Goal: Transaction & Acquisition: Purchase product/service

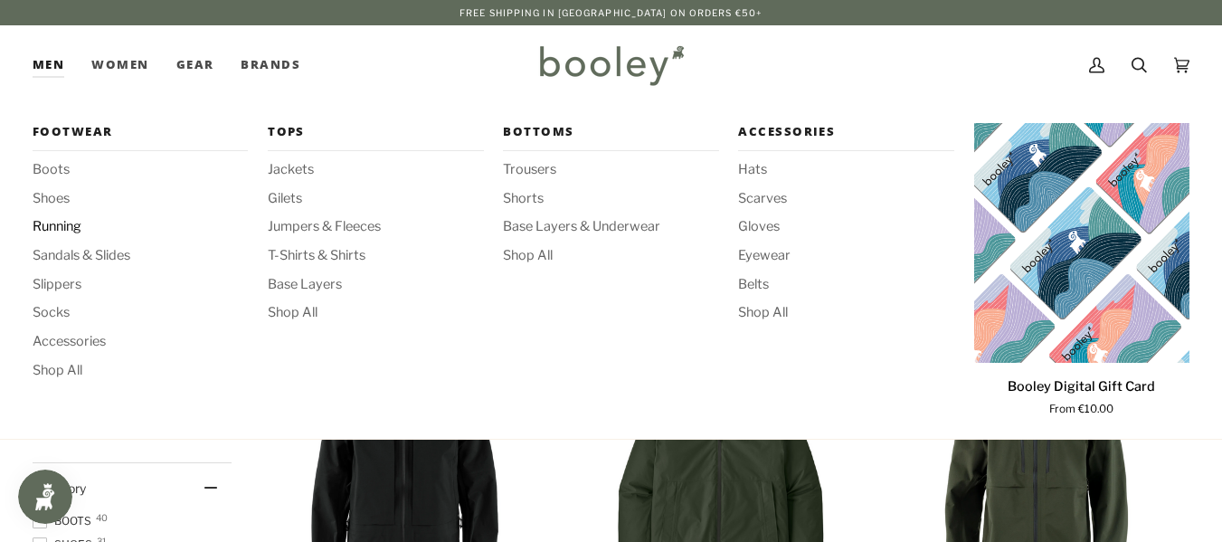
click at [68, 225] on span "Running" at bounding box center [140, 227] width 215 height 20
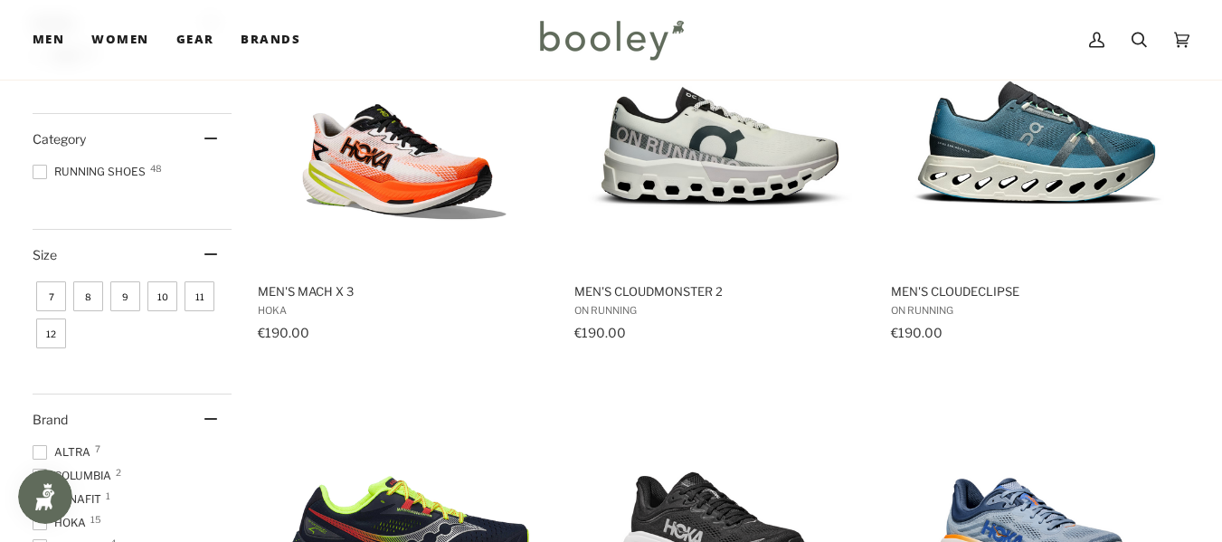
scroll to position [332, 0]
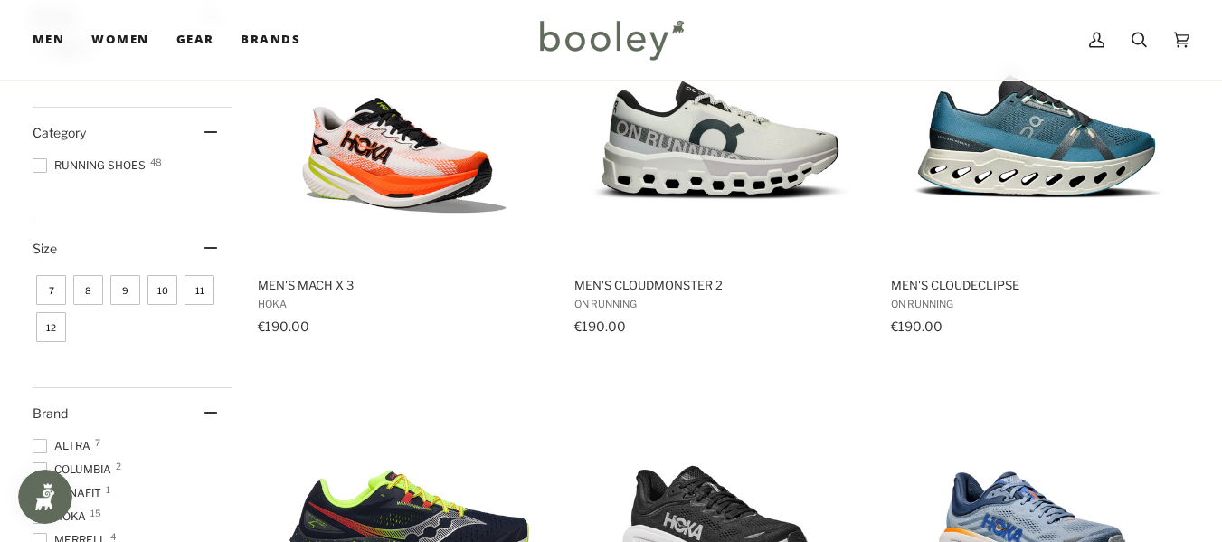
click at [121, 297] on span "9" at bounding box center [125, 290] width 30 height 30
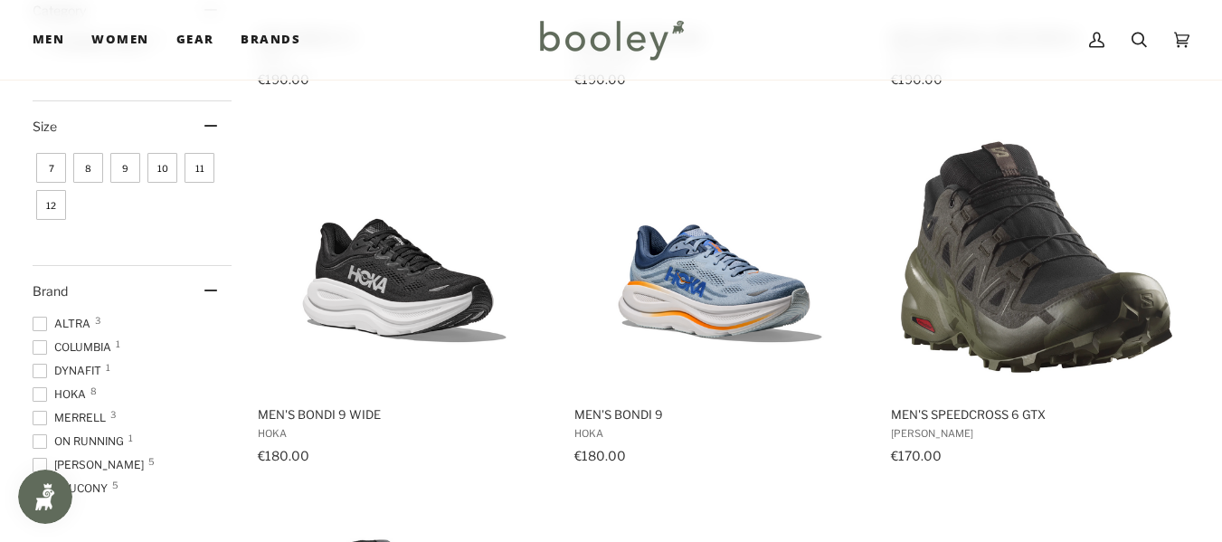
scroll to position [559, 0]
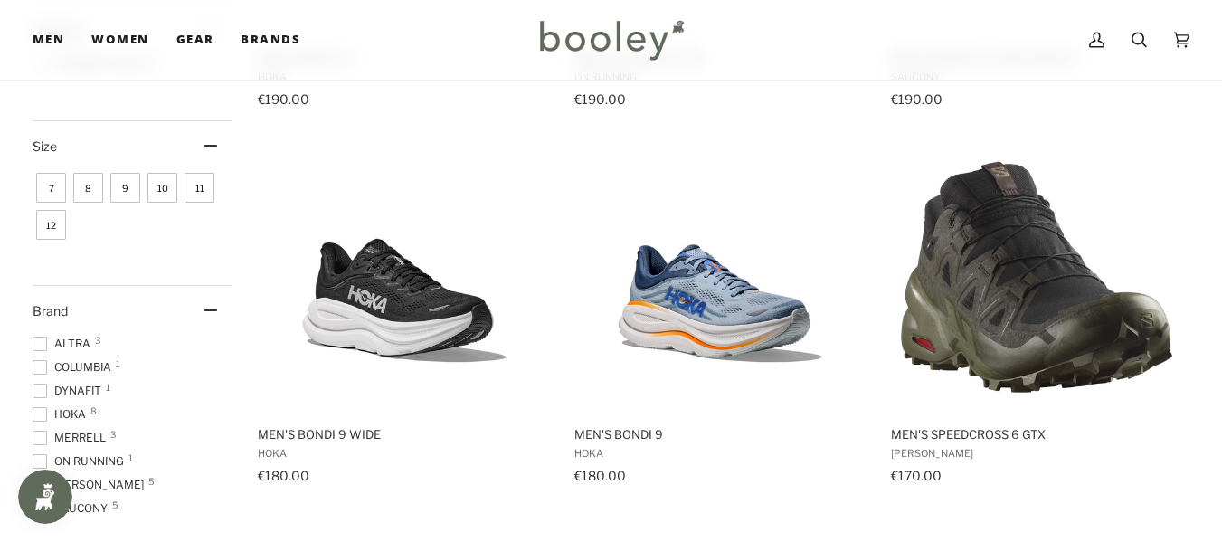
click at [165, 185] on span "10" at bounding box center [162, 188] width 30 height 30
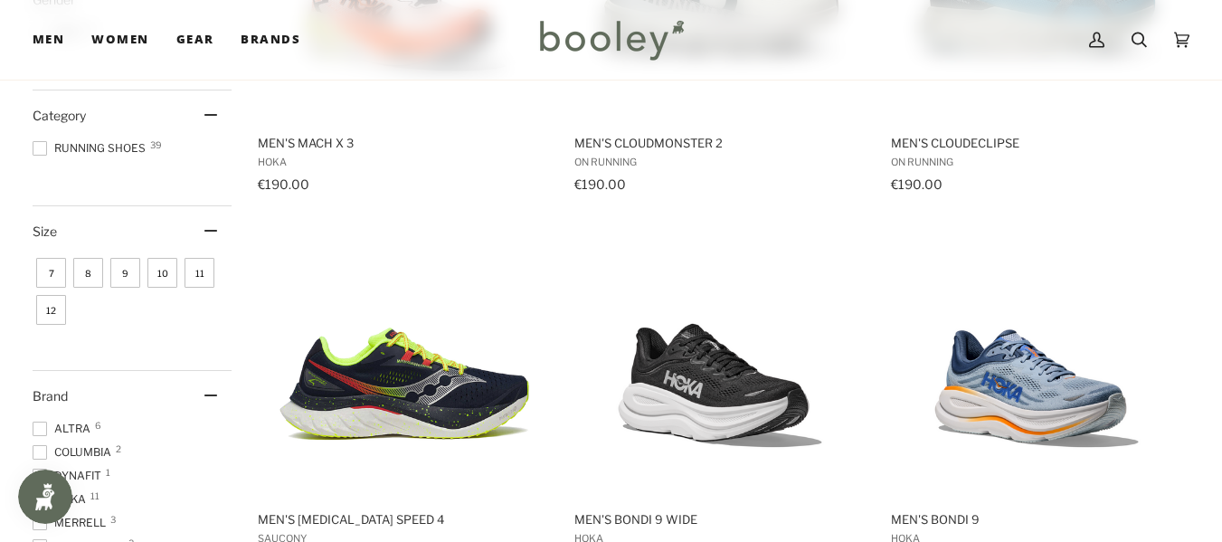
scroll to position [476, 0]
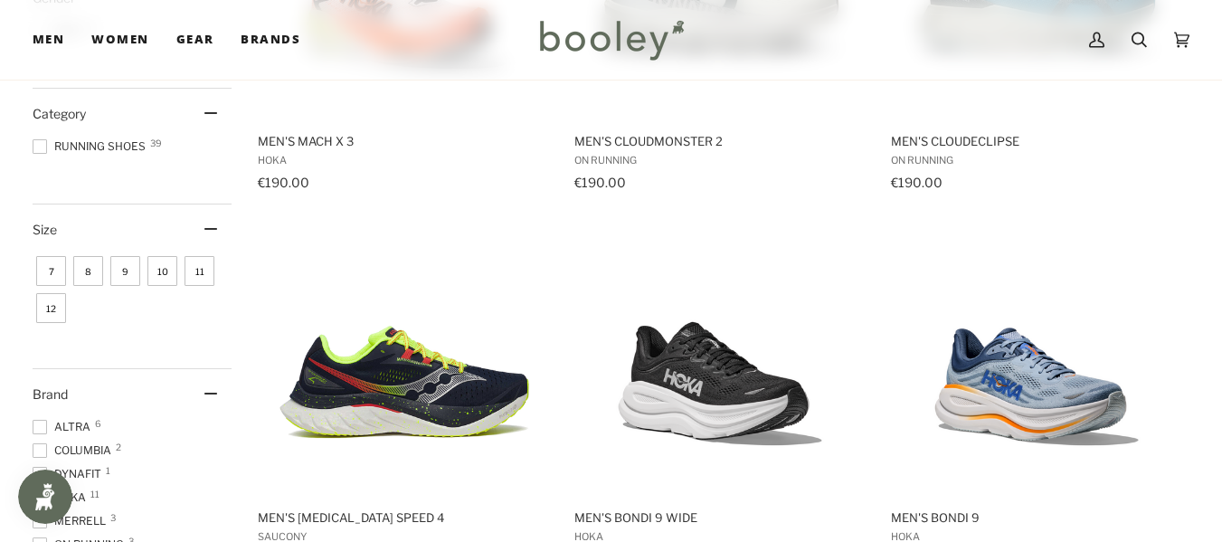
click at [119, 269] on span "9" at bounding box center [125, 271] width 30 height 30
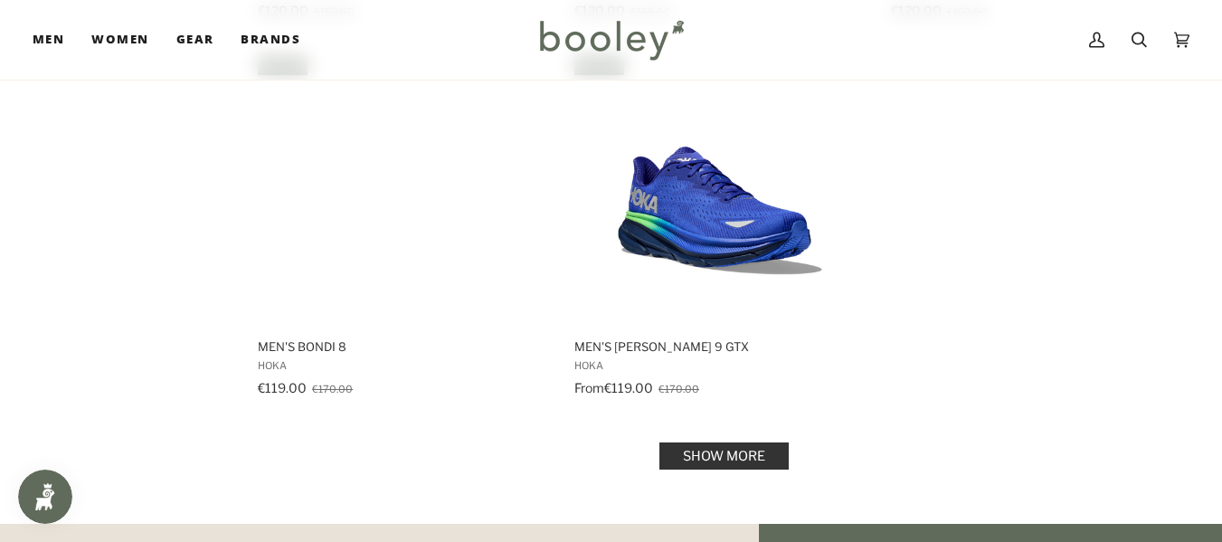
scroll to position [2533, 0]
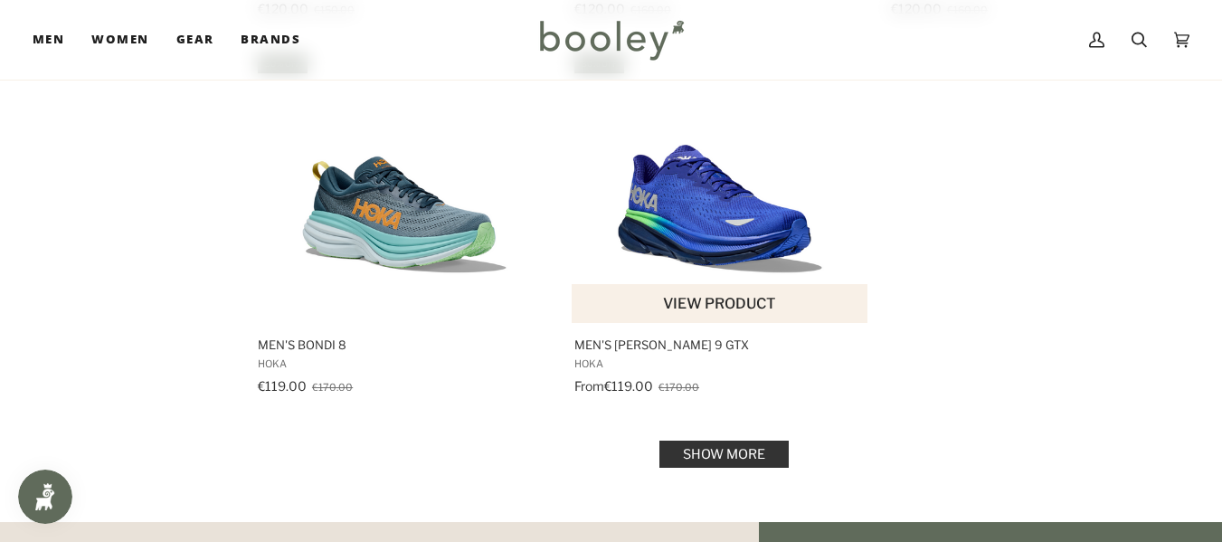
click at [691, 238] on img "Men's Clifton 9 GTX" at bounding box center [719, 187] width 271 height 271
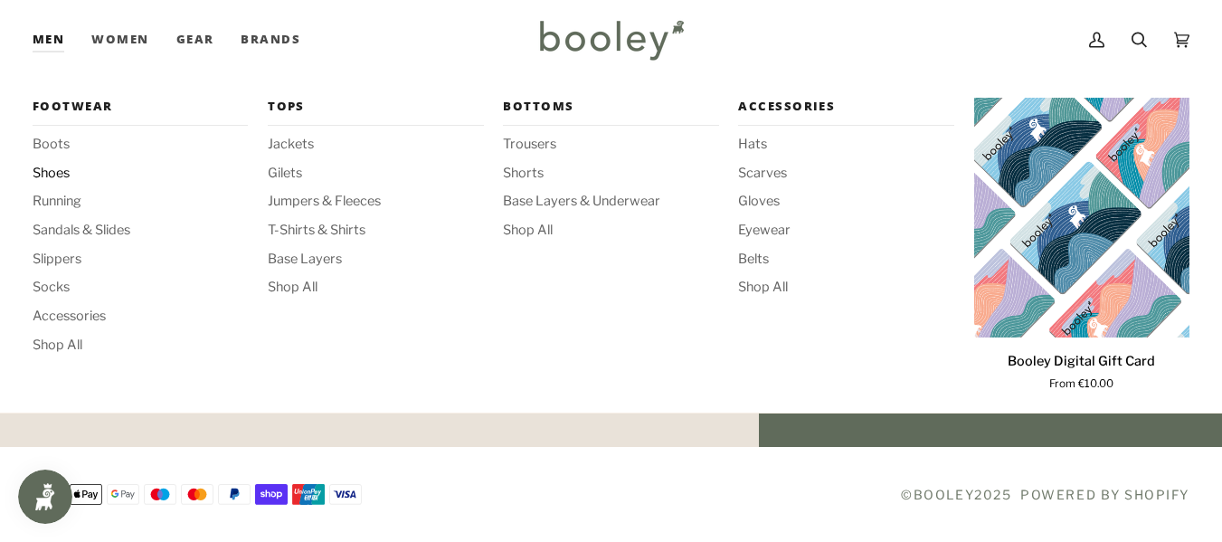
click at [53, 175] on span "Shoes" at bounding box center [140, 174] width 215 height 20
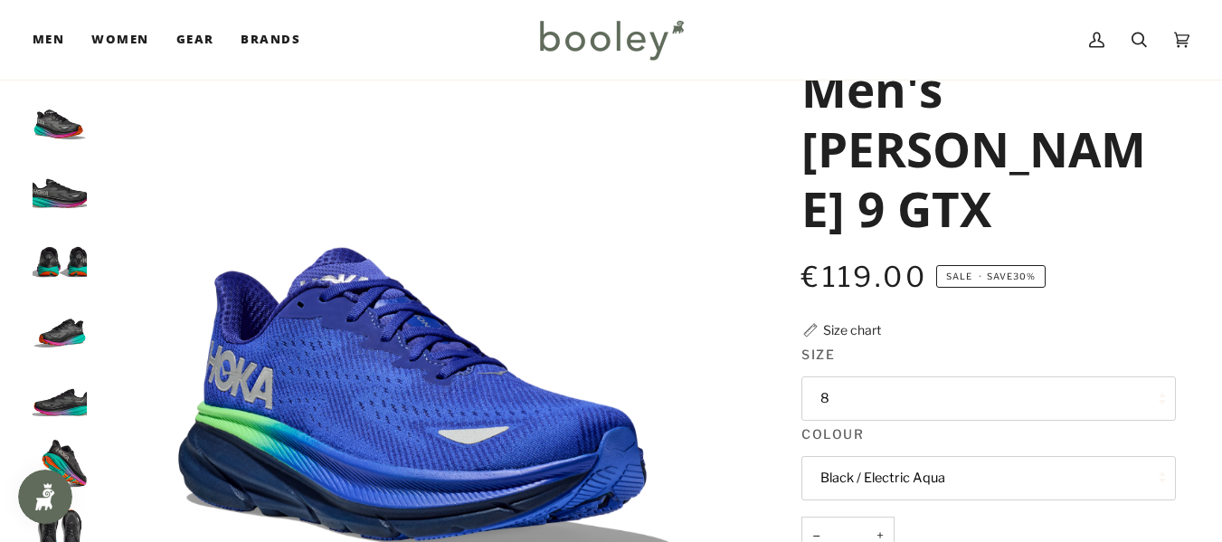
scroll to position [109, 0]
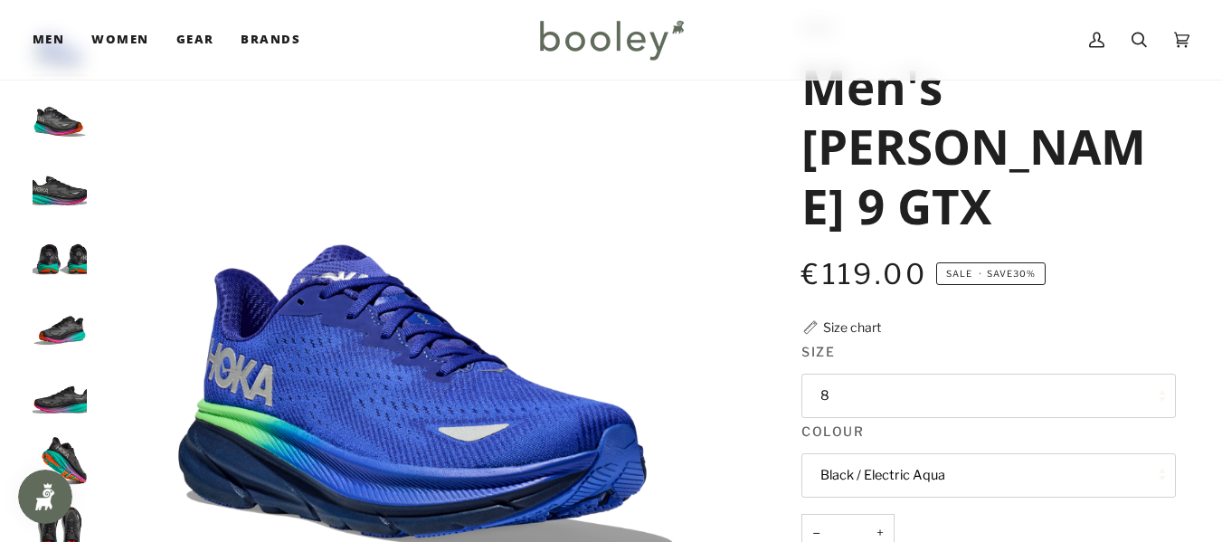
click at [1114, 374] on button "8" at bounding box center [988, 396] width 374 height 44
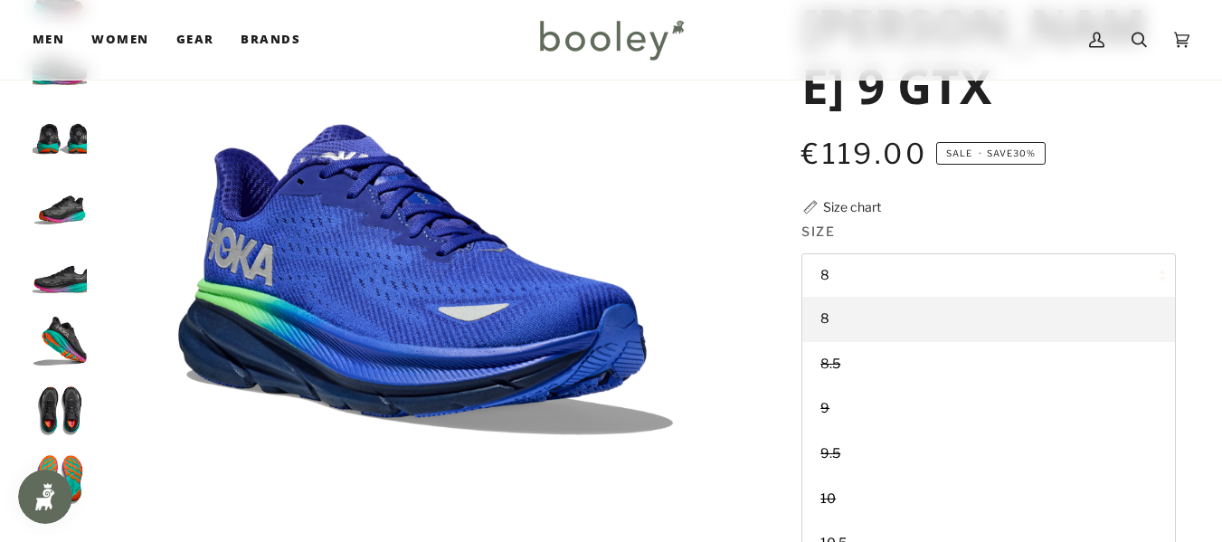
scroll to position [289, 0]
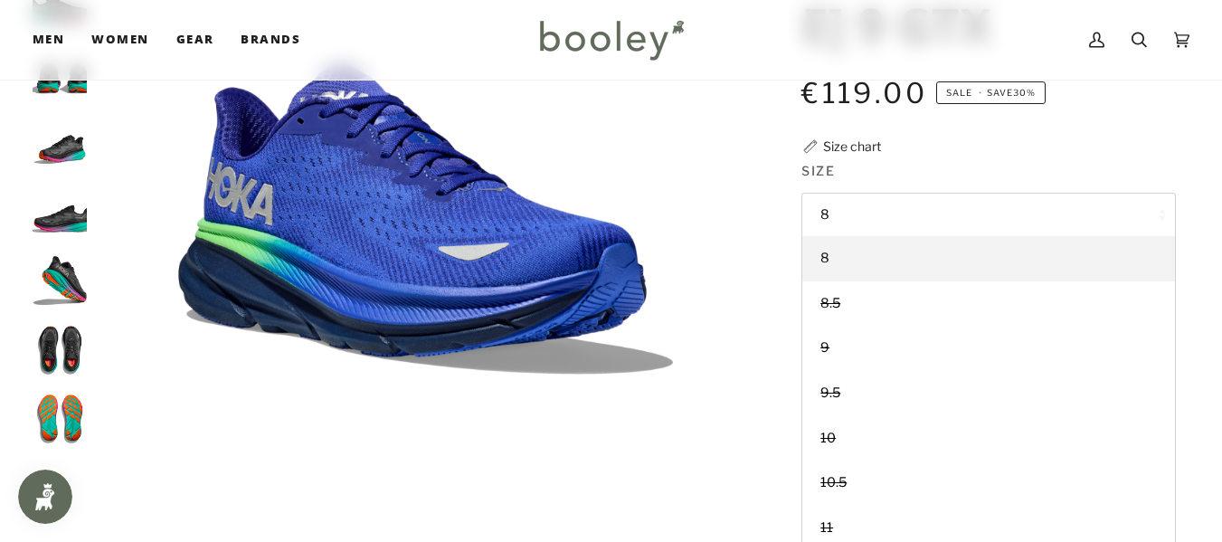
click at [68, 160] on img "Hoka Men's Clifton 9 GTX Black / Electric Aqua - Booley Galway" at bounding box center [60, 142] width 54 height 54
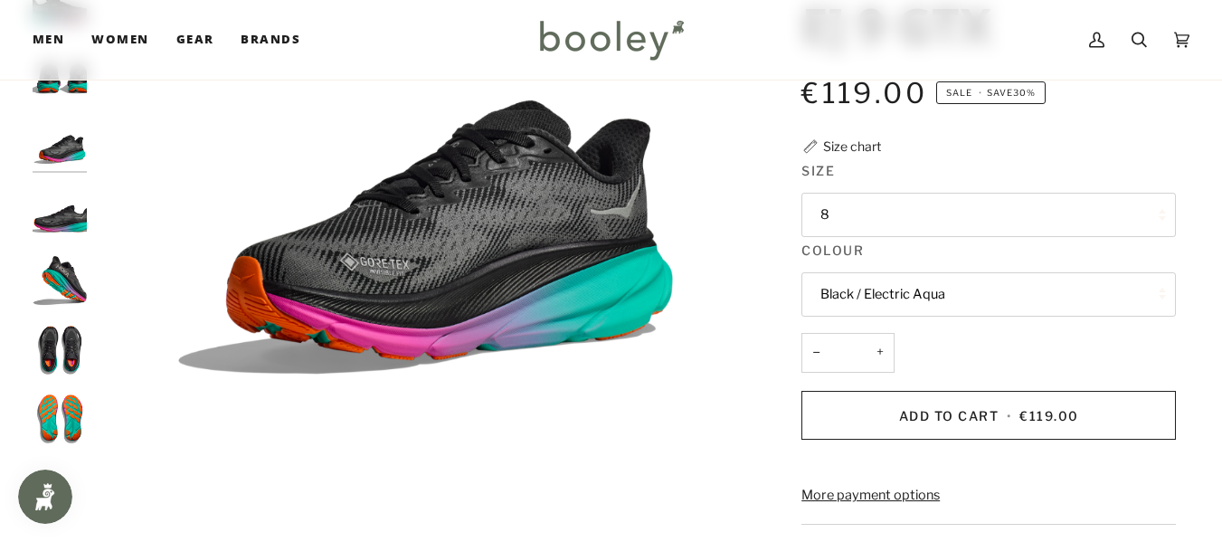
click at [1064, 193] on button "8" at bounding box center [988, 215] width 374 height 44
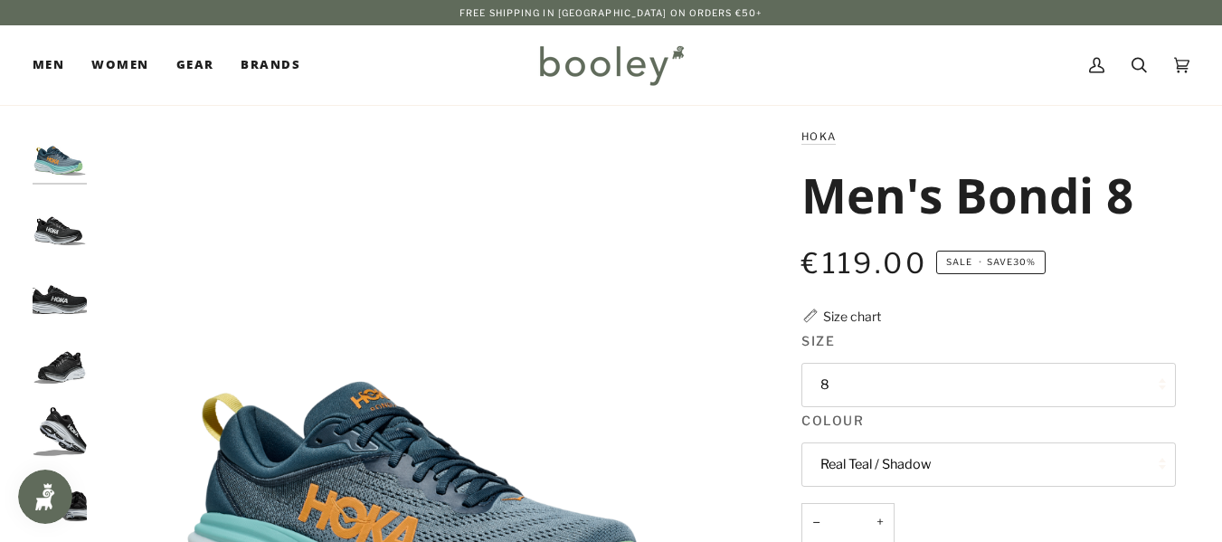
click at [1120, 400] on button "8" at bounding box center [988, 385] width 374 height 44
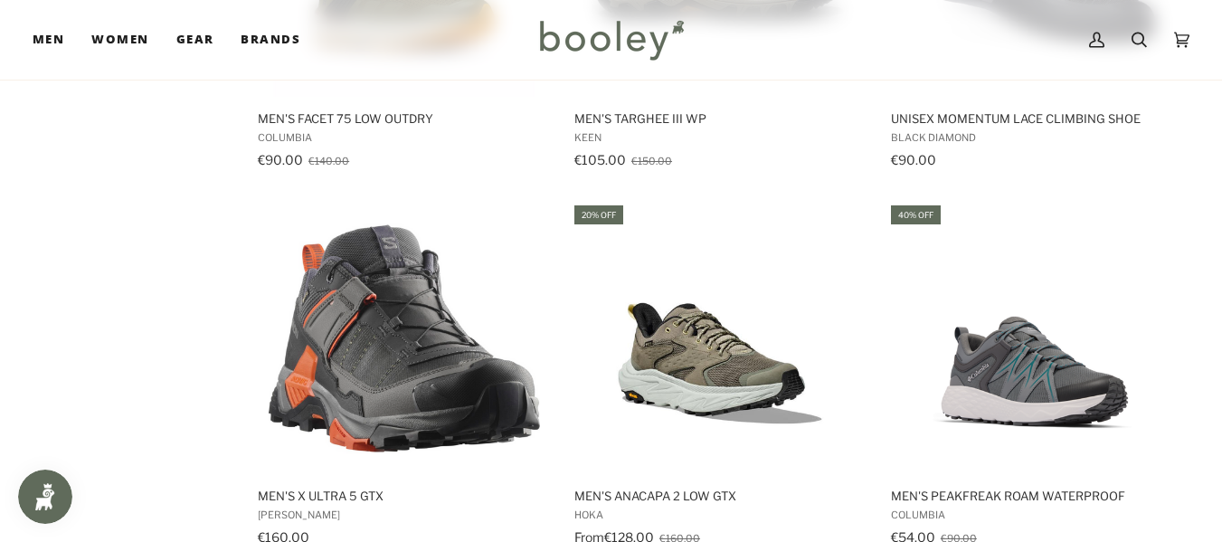
scroll to position [1664, 0]
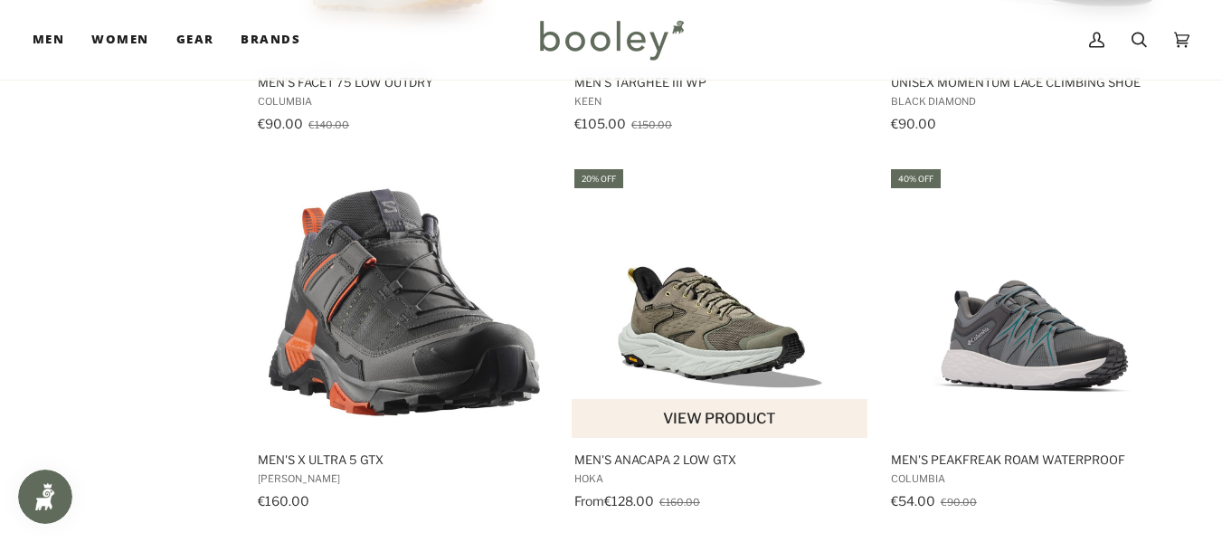
click at [727, 335] on img "Men's Anacapa 2 Low GTX" at bounding box center [719, 301] width 271 height 271
click at [729, 334] on img "Men's Anacapa 2 Low GTX" at bounding box center [719, 301] width 271 height 271
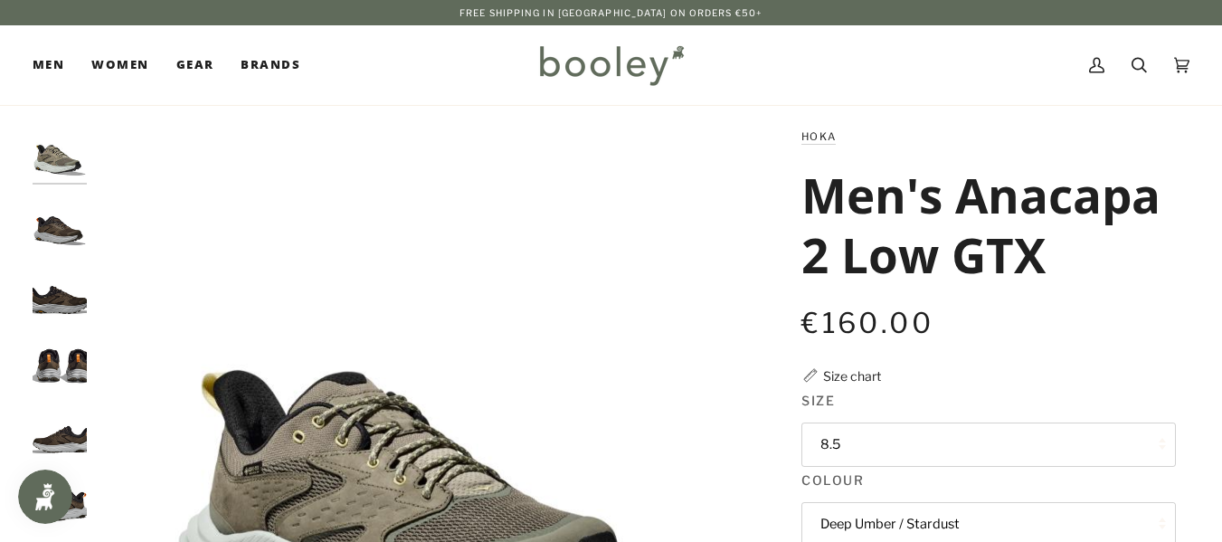
click at [1144, 451] on button "8.5" at bounding box center [988, 444] width 374 height 44
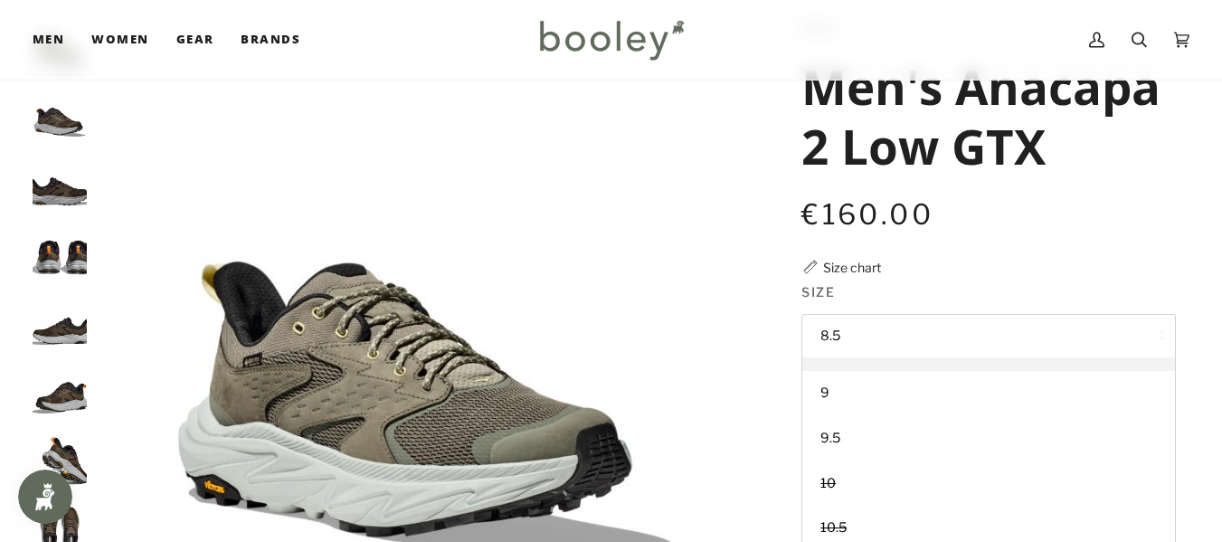
scroll to position [145, 0]
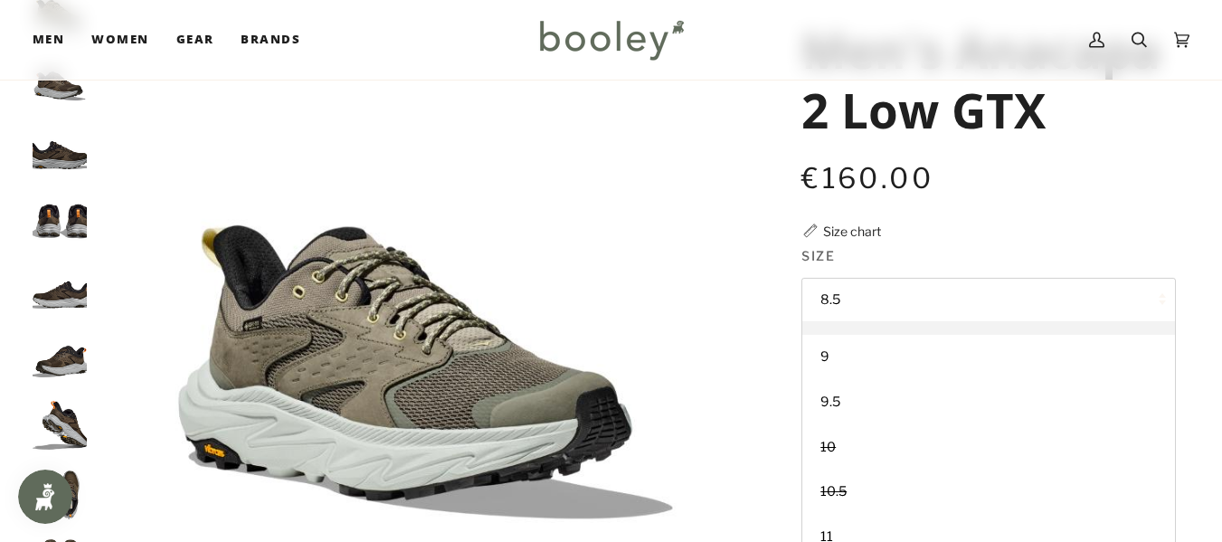
click at [437, 402] on img "Hoka Men's Anacapa 2 Low GTX Olive Haze / Mercury - Booley Galway" at bounding box center [425, 311] width 659 height 659
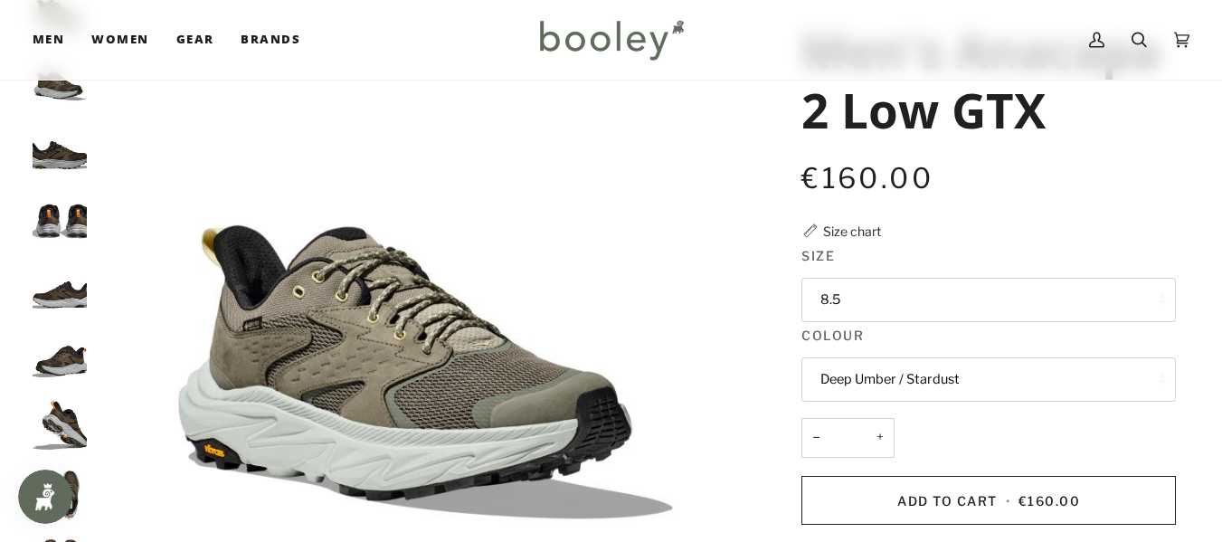
click at [478, 402] on img "Hoka Men's Anacapa 2 Low GTX Olive Haze / Mercury - Booley Galway" at bounding box center [425, 311] width 659 height 659
click at [332, 346] on img "Hoka Men's Anacapa 2 Low GTX Olive Haze / Mercury - Booley Galway" at bounding box center [425, 311] width 659 height 659
click at [71, 156] on img "Hoka Men's Anacapa 2 Low GTX Deep Umber / Stardust - Booley Galway" at bounding box center [60, 147] width 54 height 54
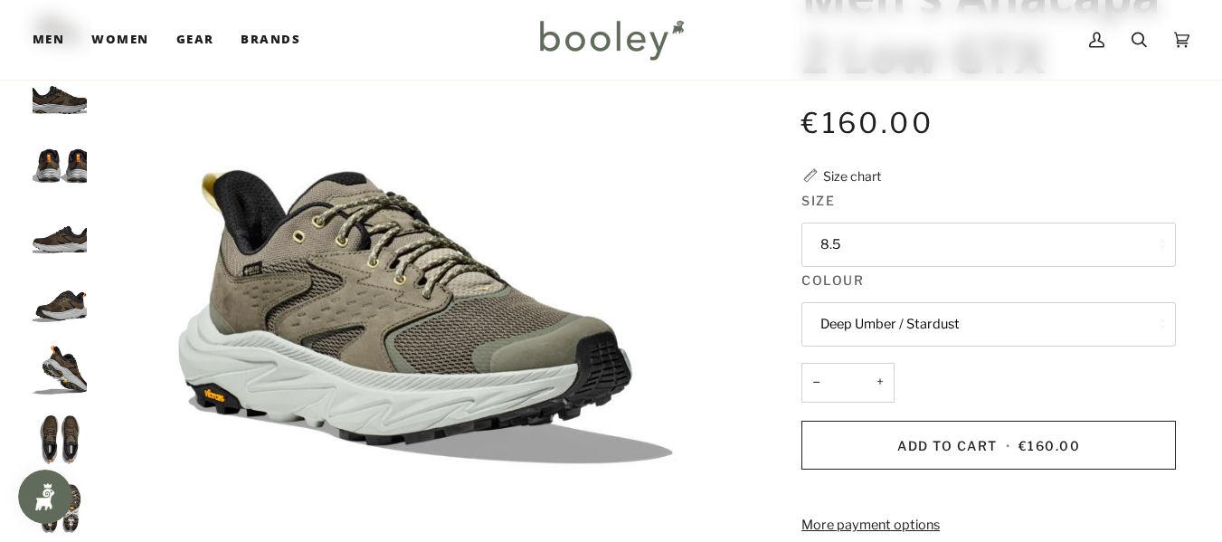
scroll to position [207, 0]
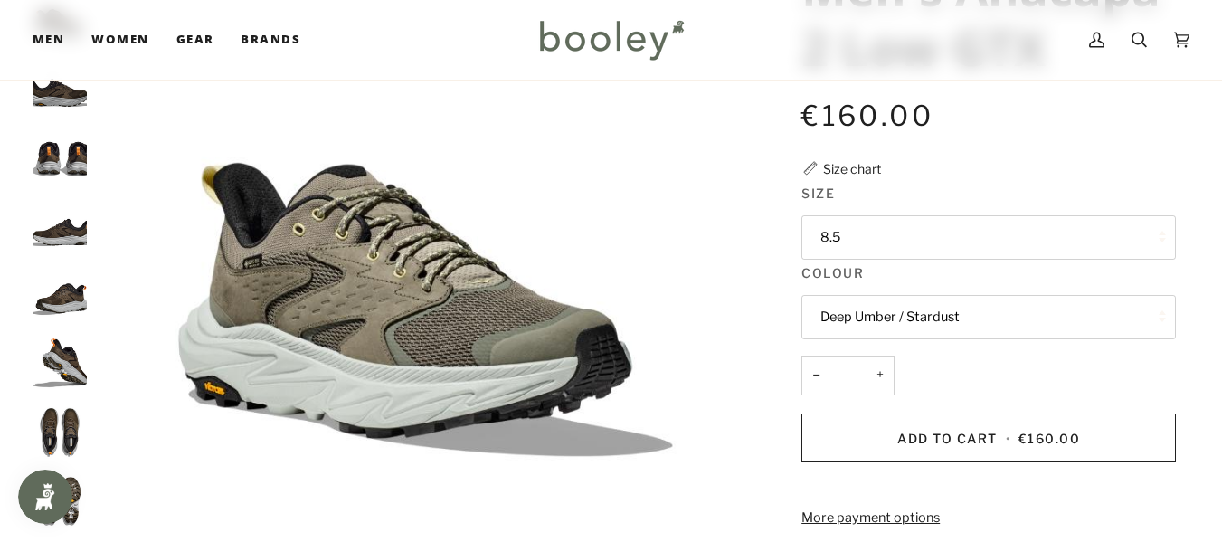
click at [912, 248] on button "8.5" at bounding box center [988, 237] width 374 height 44
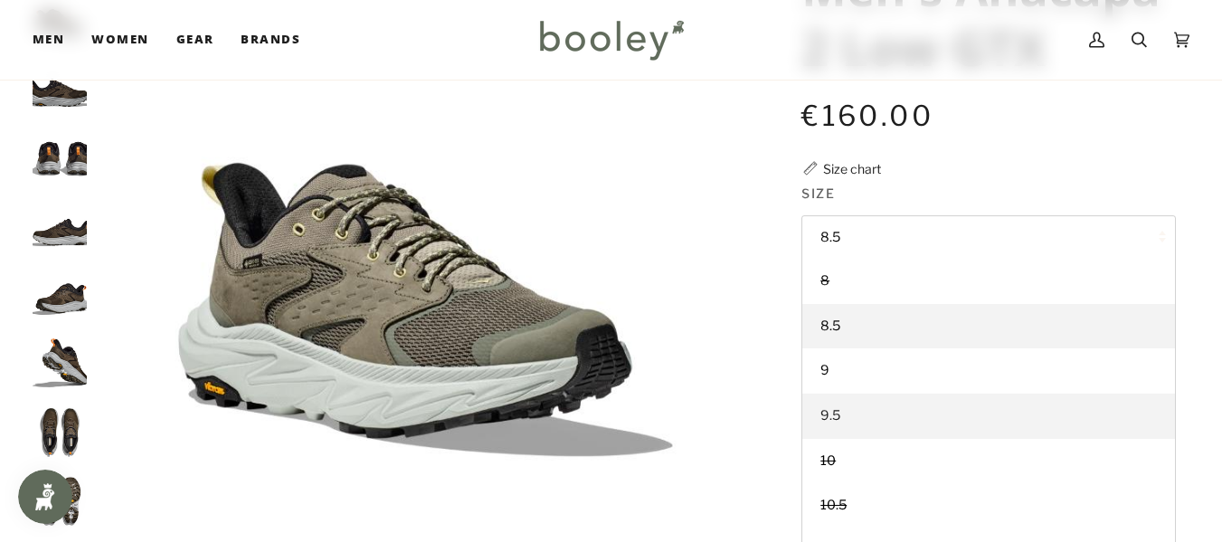
click at [833, 411] on span "9.5" at bounding box center [830, 415] width 20 height 16
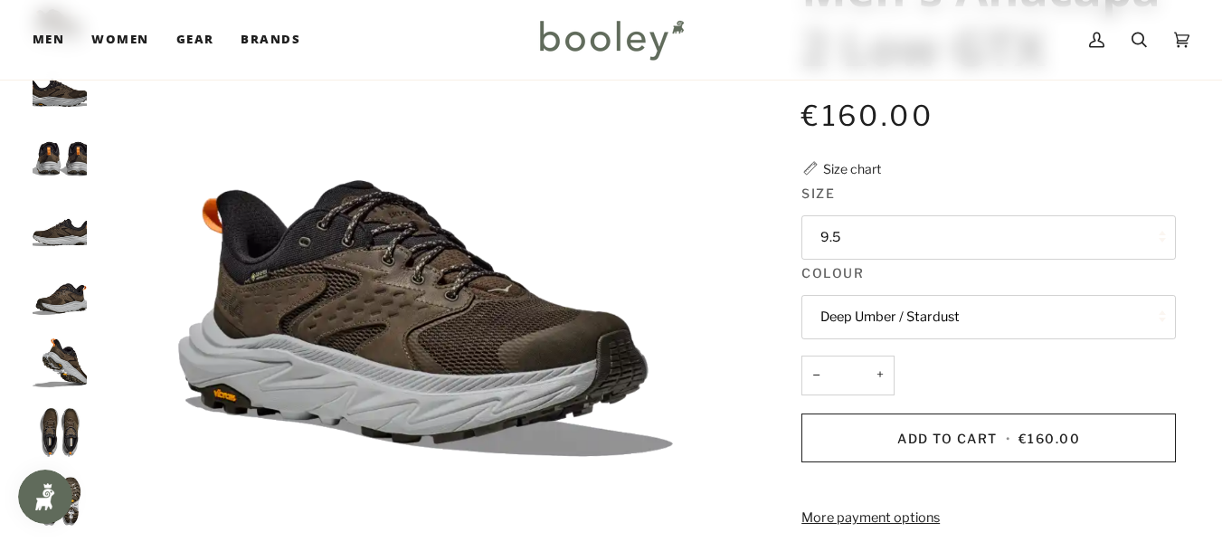
click at [884, 237] on button "9.5" at bounding box center [988, 237] width 374 height 44
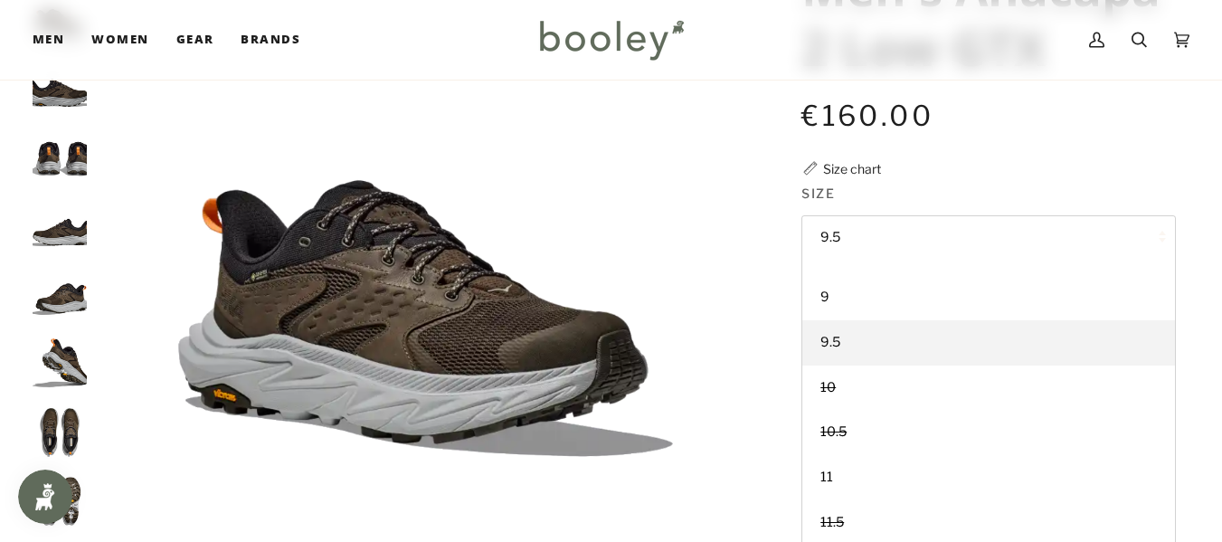
scroll to position [89, 0]
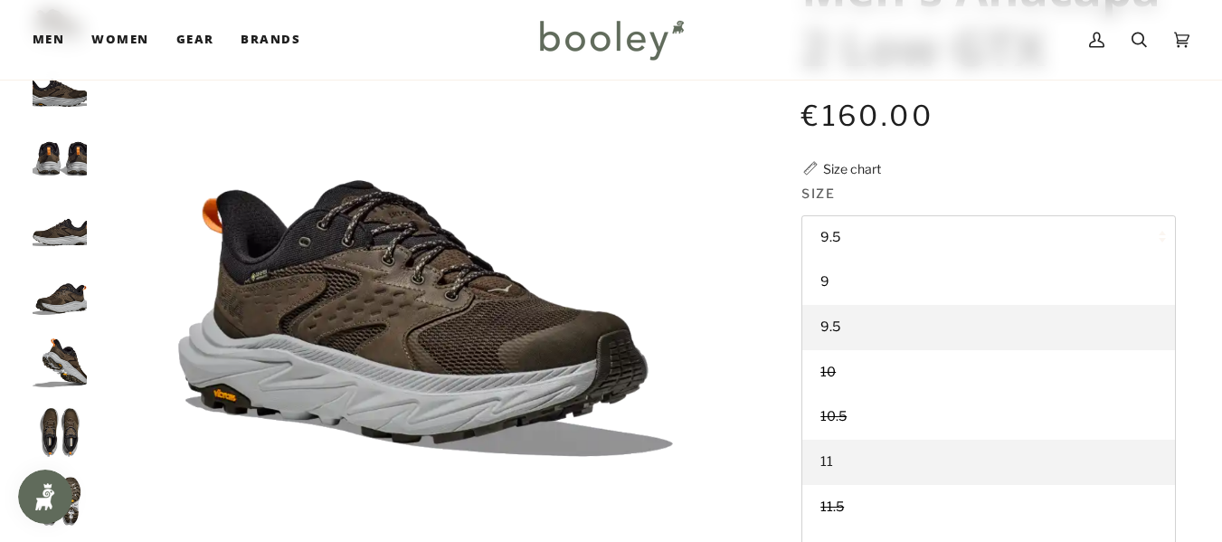
click at [829, 464] on span "11" at bounding box center [826, 461] width 13 height 16
